Goal: Find specific page/section: Find specific page/section

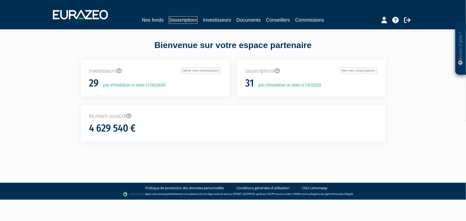
click at [191, 21] on link "Souscriptions" at bounding box center [183, 19] width 29 height 7
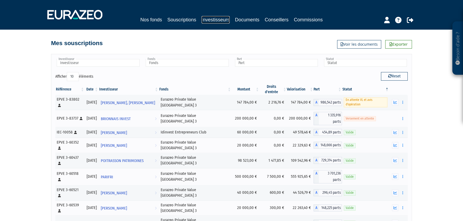
click at [217, 19] on link "Investisseurs" at bounding box center [215, 19] width 28 height 7
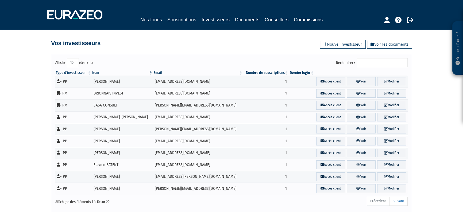
click at [384, 61] on input "Rechercher :" at bounding box center [382, 62] width 51 height 9
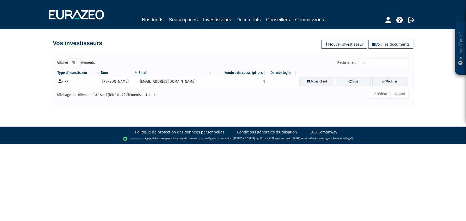
type input "loub"
click at [61, 80] on icon at bounding box center [59, 81] width 3 height 4
